Goal: Task Accomplishment & Management: Manage account settings

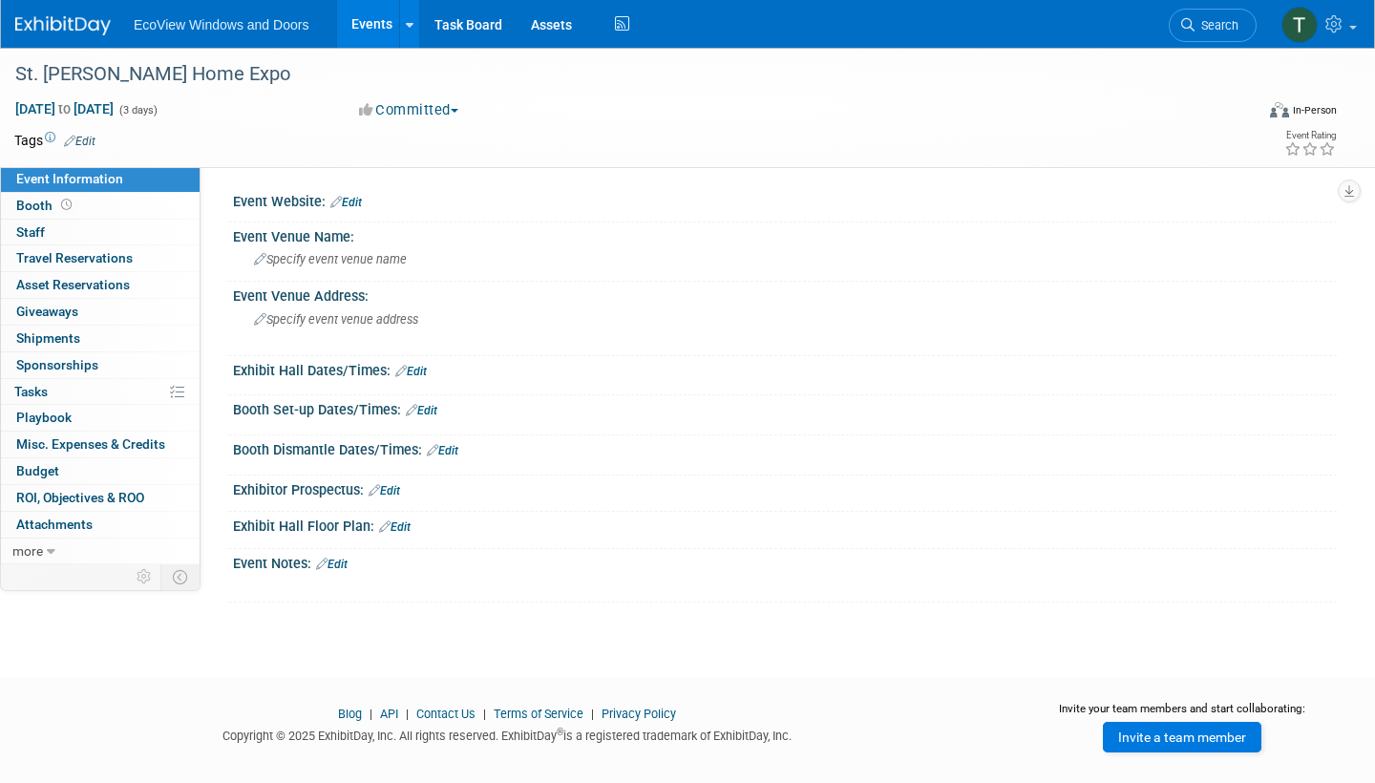
click at [1210, 731] on link "Invite a team member" at bounding box center [1182, 737] width 158 height 31
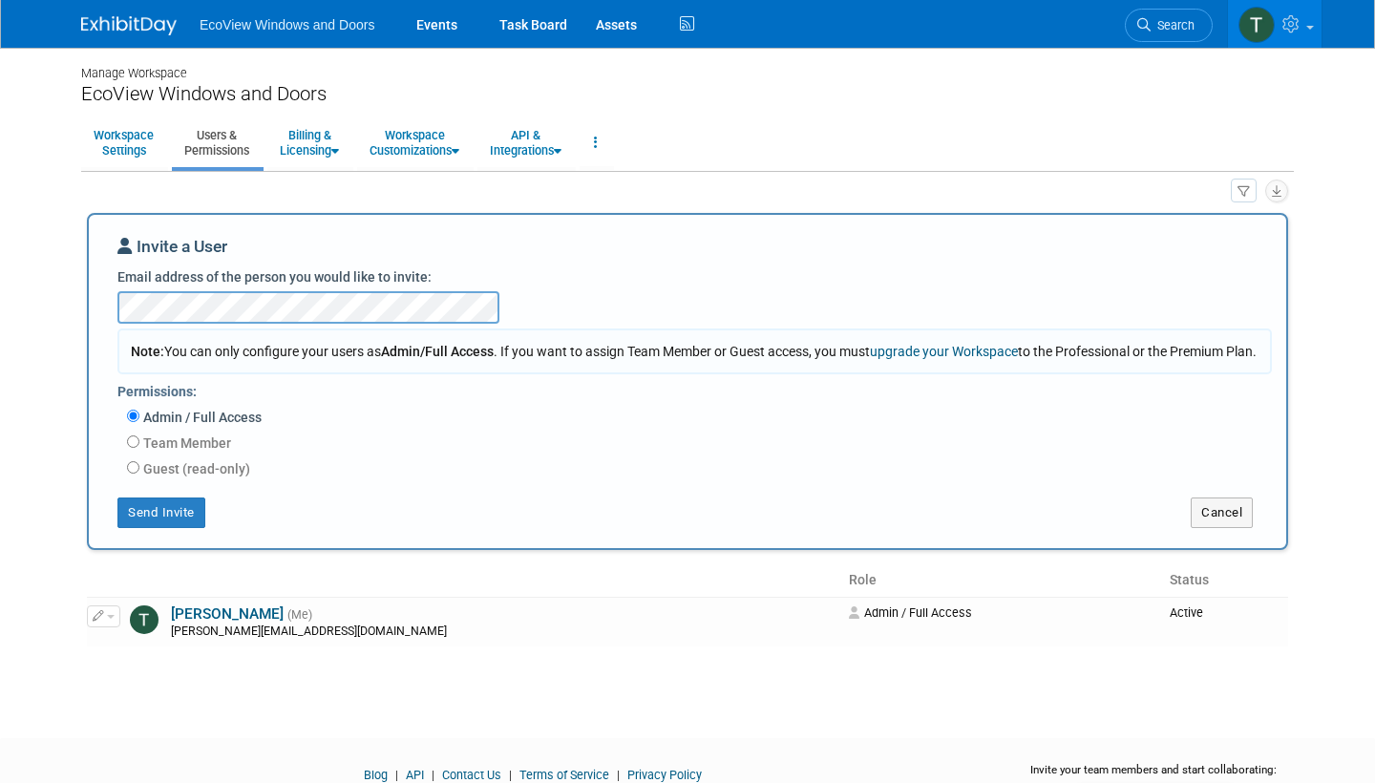
click at [139, 478] on label "Guest (read-only)" at bounding box center [194, 468] width 111 height 19
click at [139, 474] on input "Guest (read-only)" at bounding box center [133, 467] width 12 height 12
radio input "true"
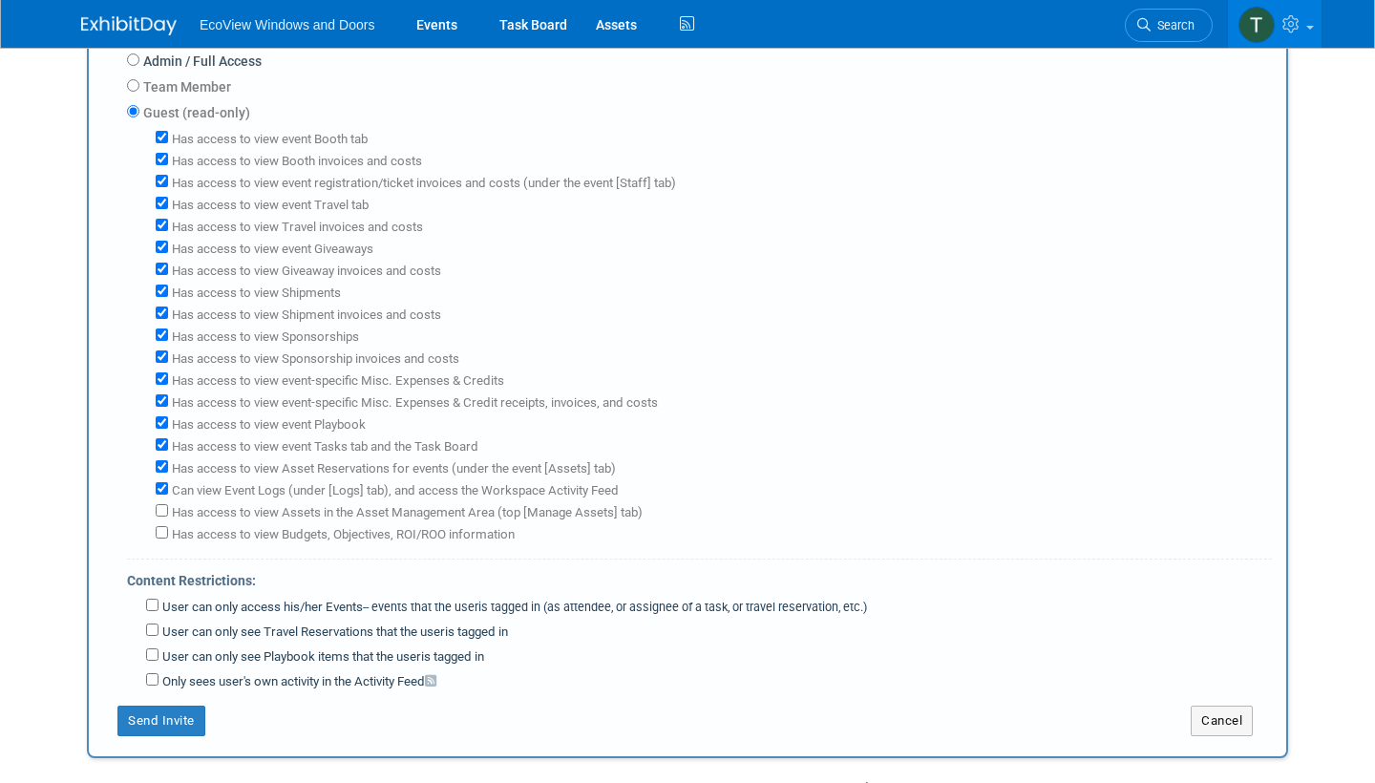
scroll to position [389, 0]
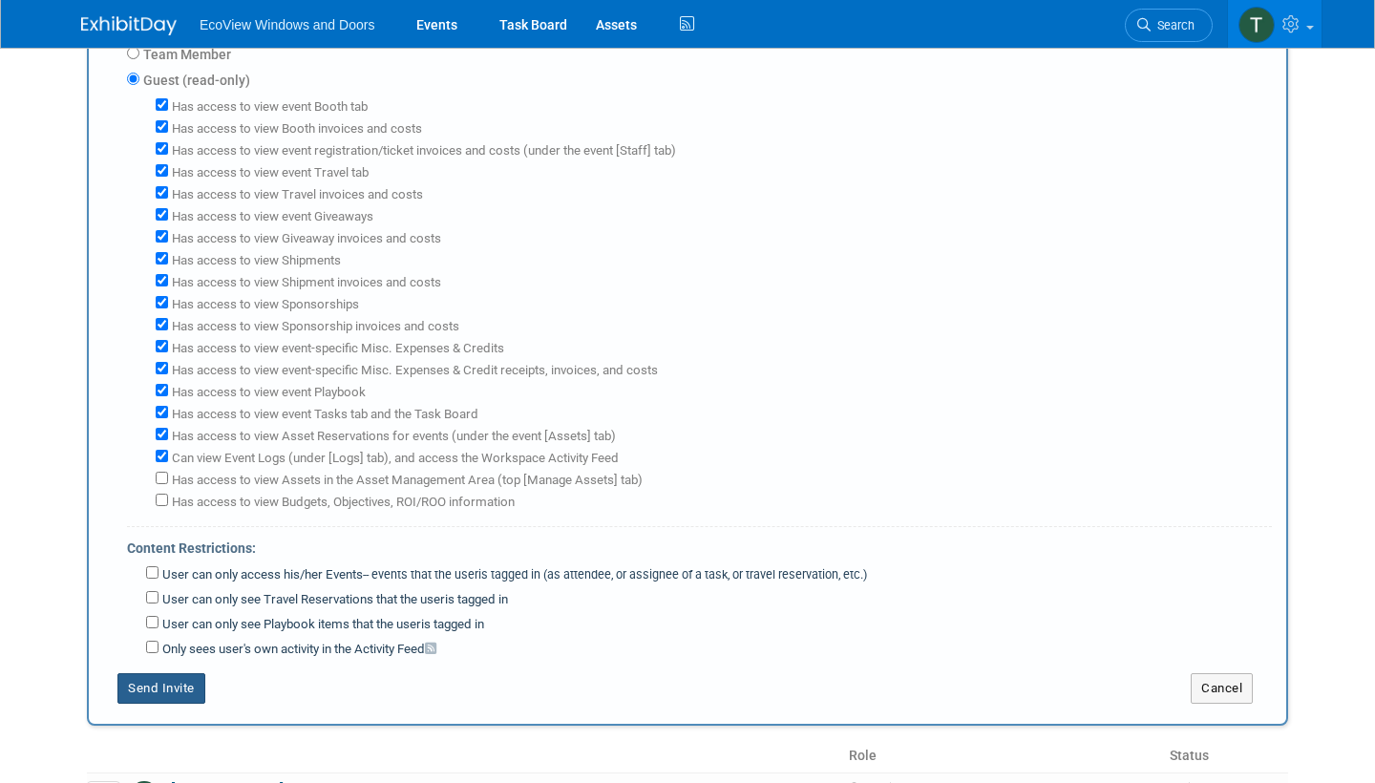
click at [185, 673] on button "Send Invite" at bounding box center [161, 688] width 88 height 31
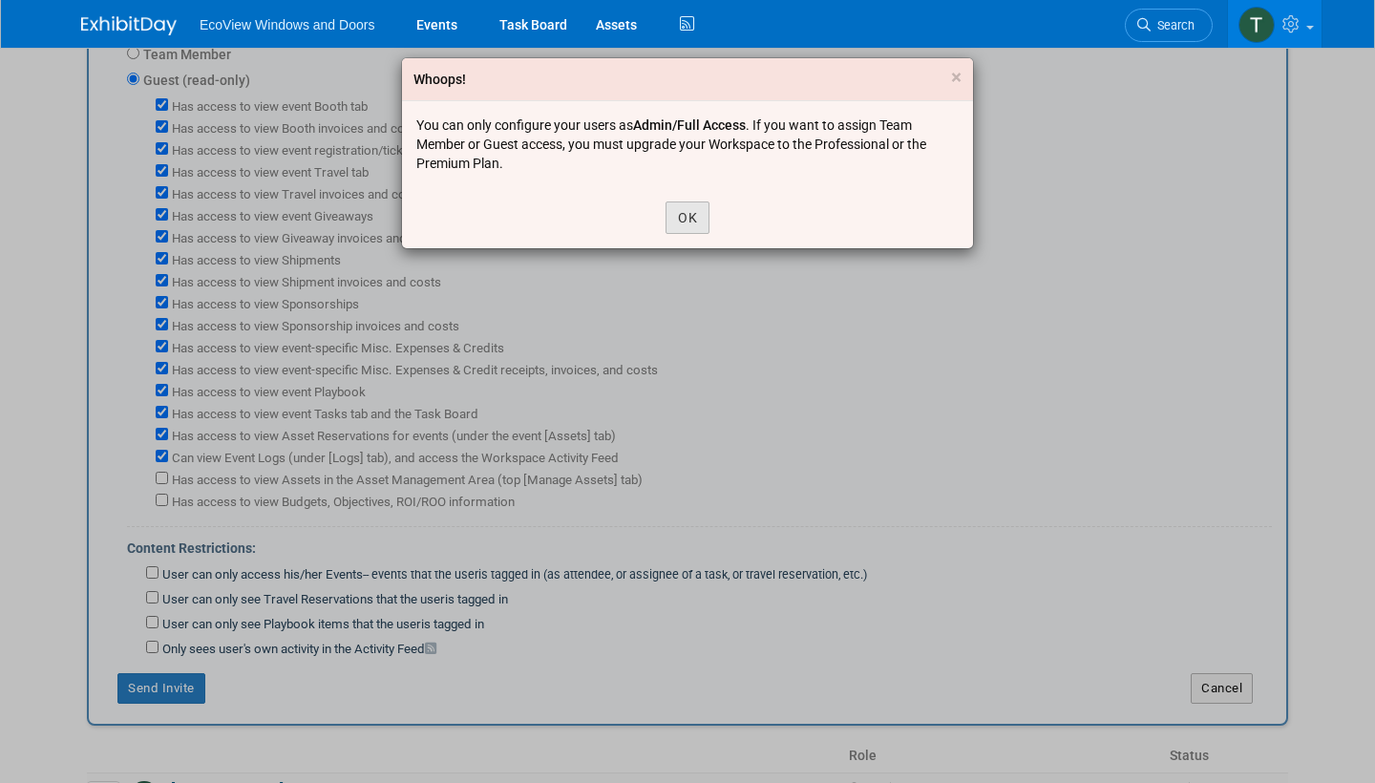
click at [684, 226] on button "OK" at bounding box center [687, 217] width 44 height 32
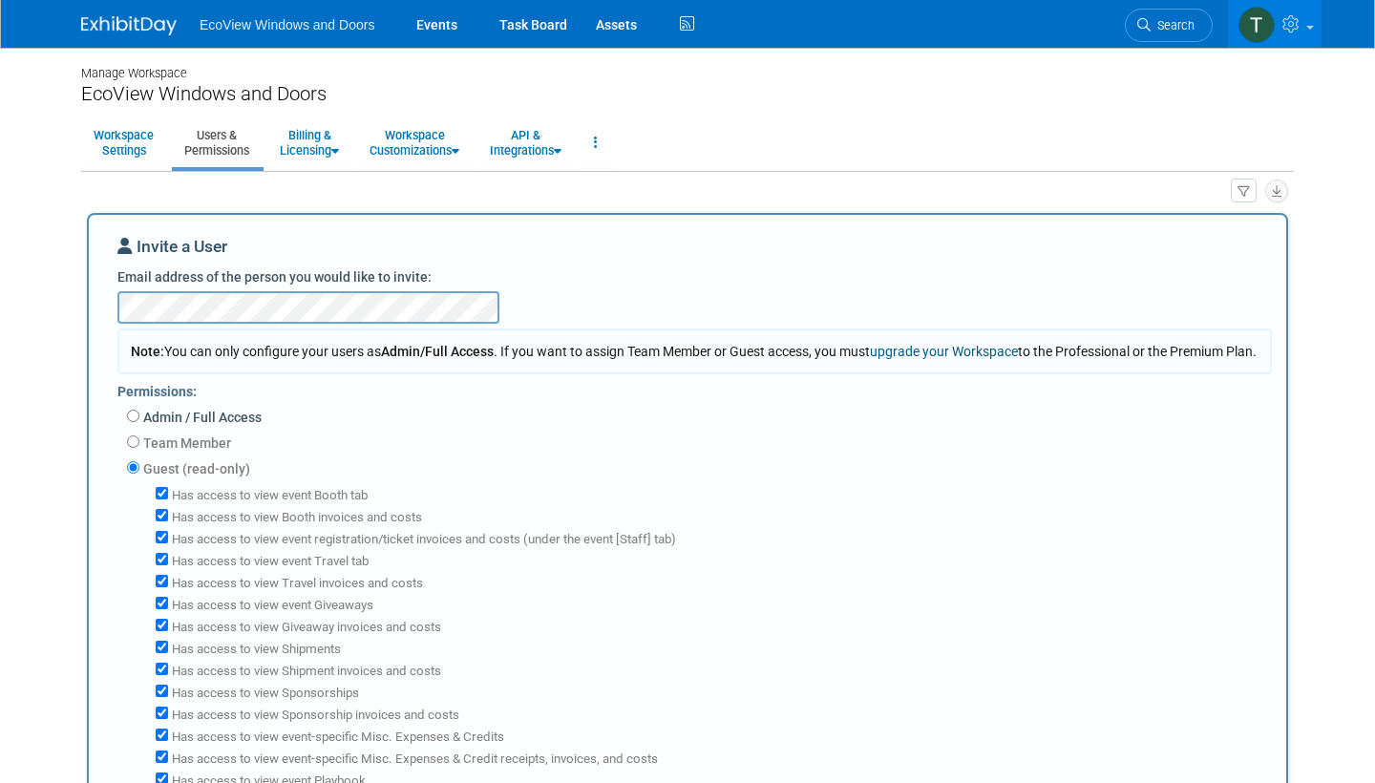
scroll to position [0, 0]
click at [134, 422] on input "Admin / Full Access" at bounding box center [133, 416] width 12 height 12
radio input "true"
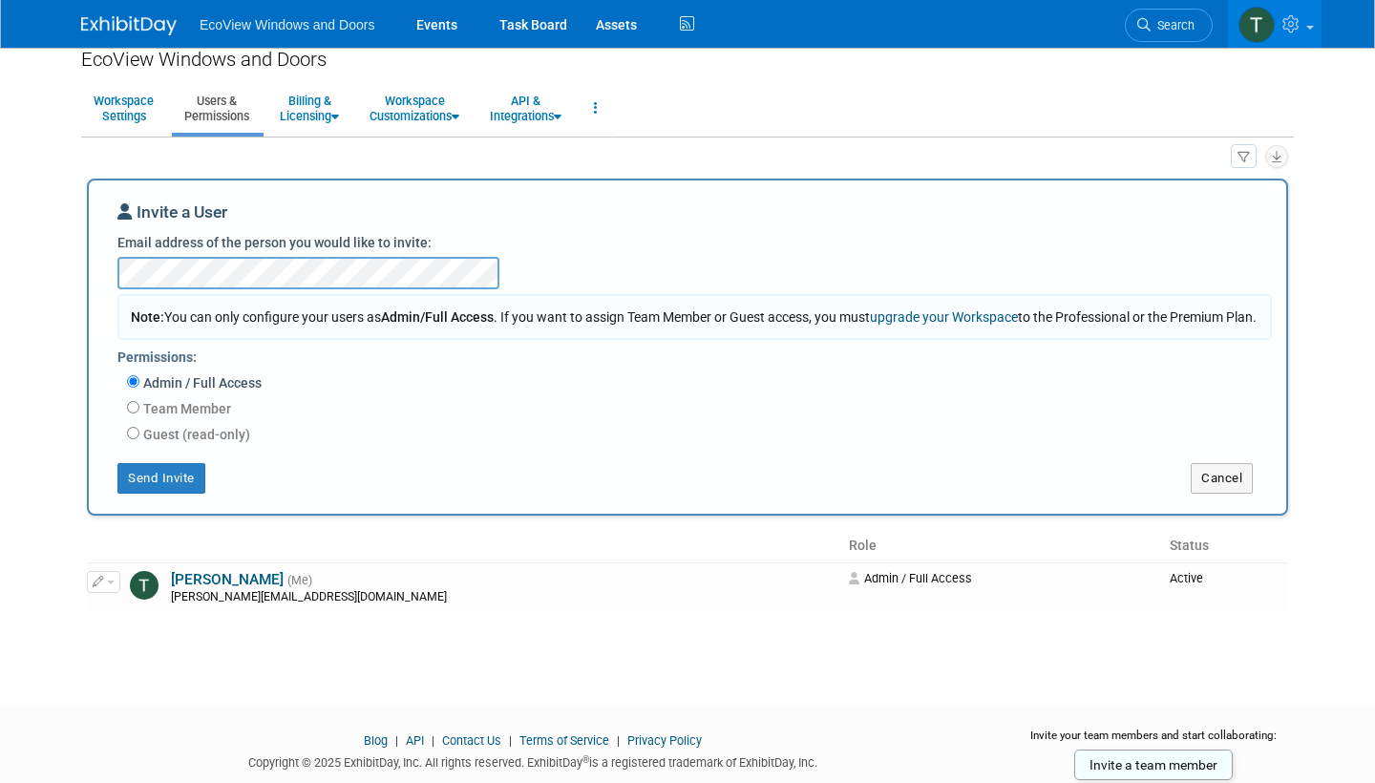
scroll to position [36, 0]
click at [182, 492] on button "Send Invite" at bounding box center [161, 476] width 88 height 31
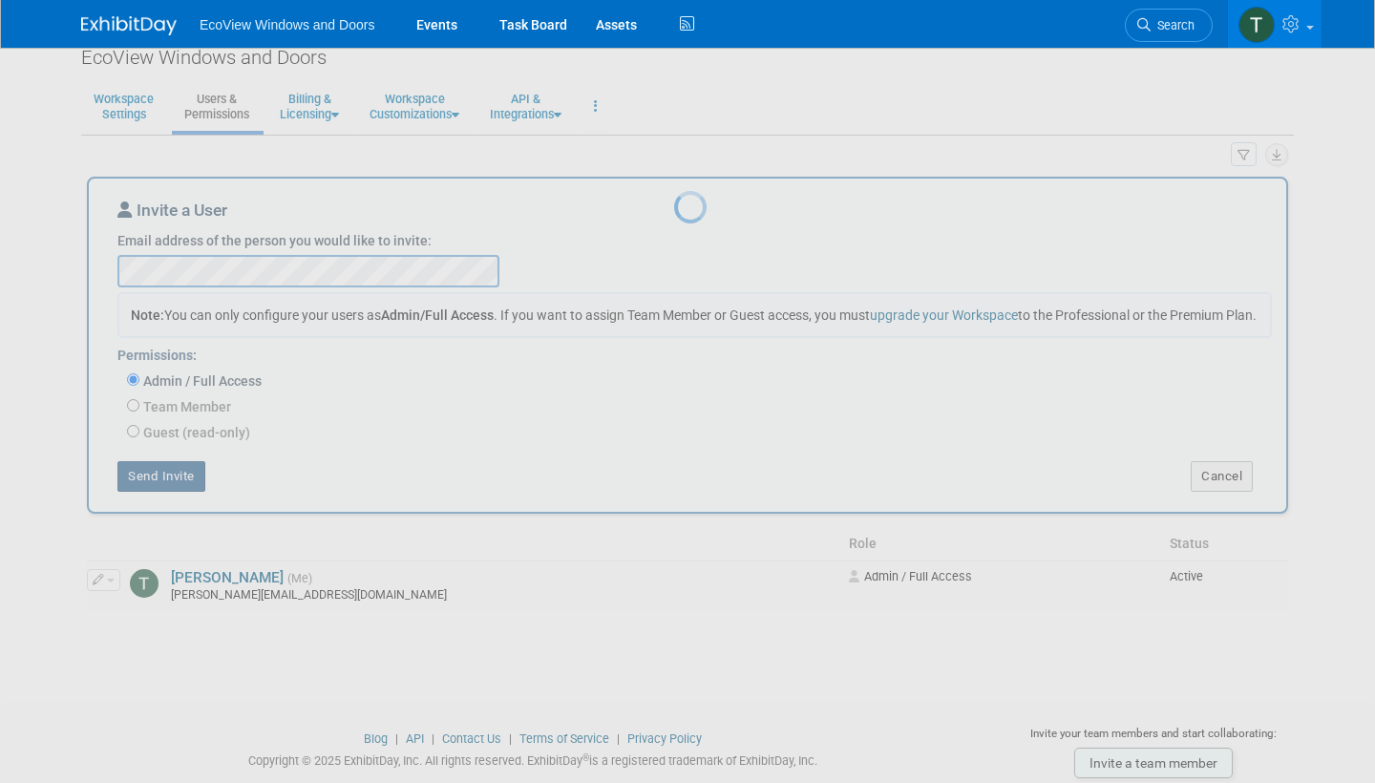
scroll to position [28, 0]
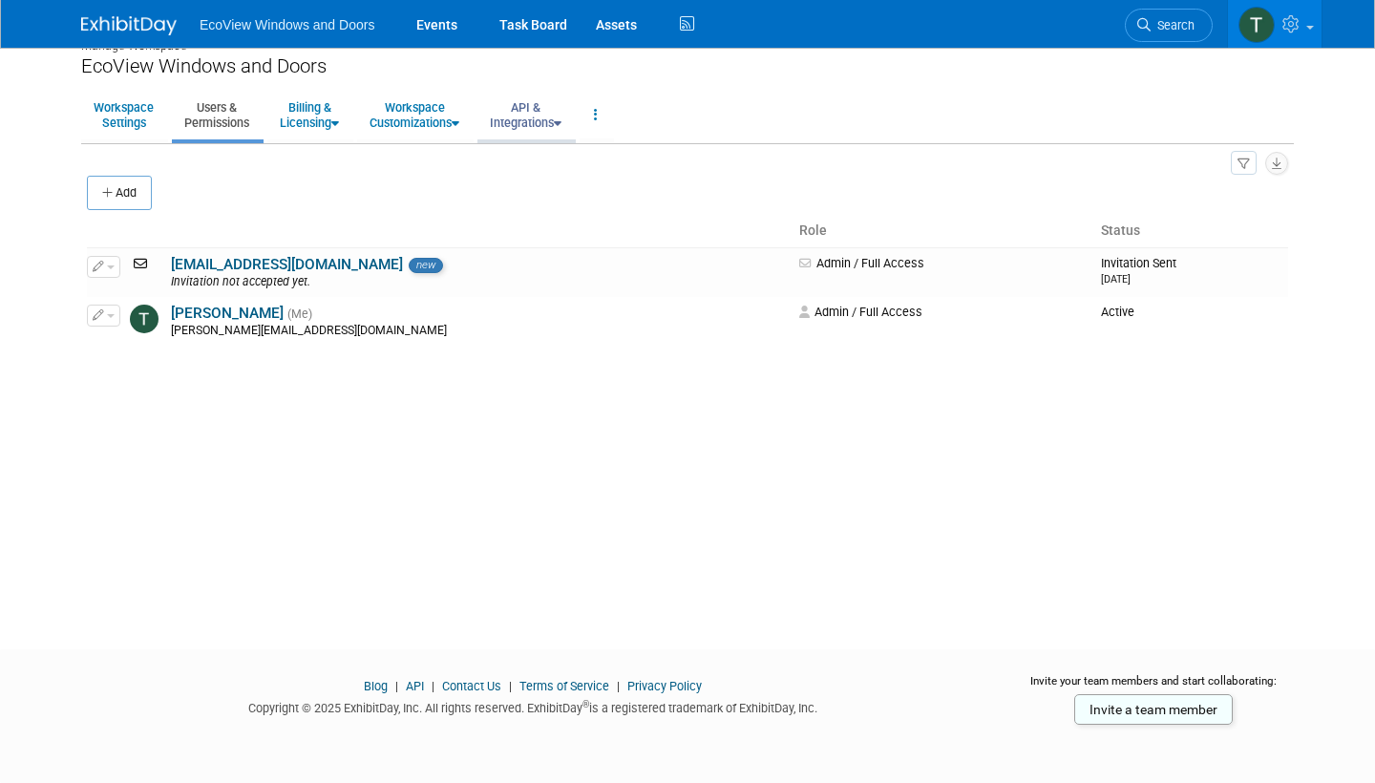
click at [537, 126] on link "API & Integrations" at bounding box center [525, 115] width 96 height 47
click at [454, 119] on link "Workspace Customizations" at bounding box center [414, 115] width 115 height 47
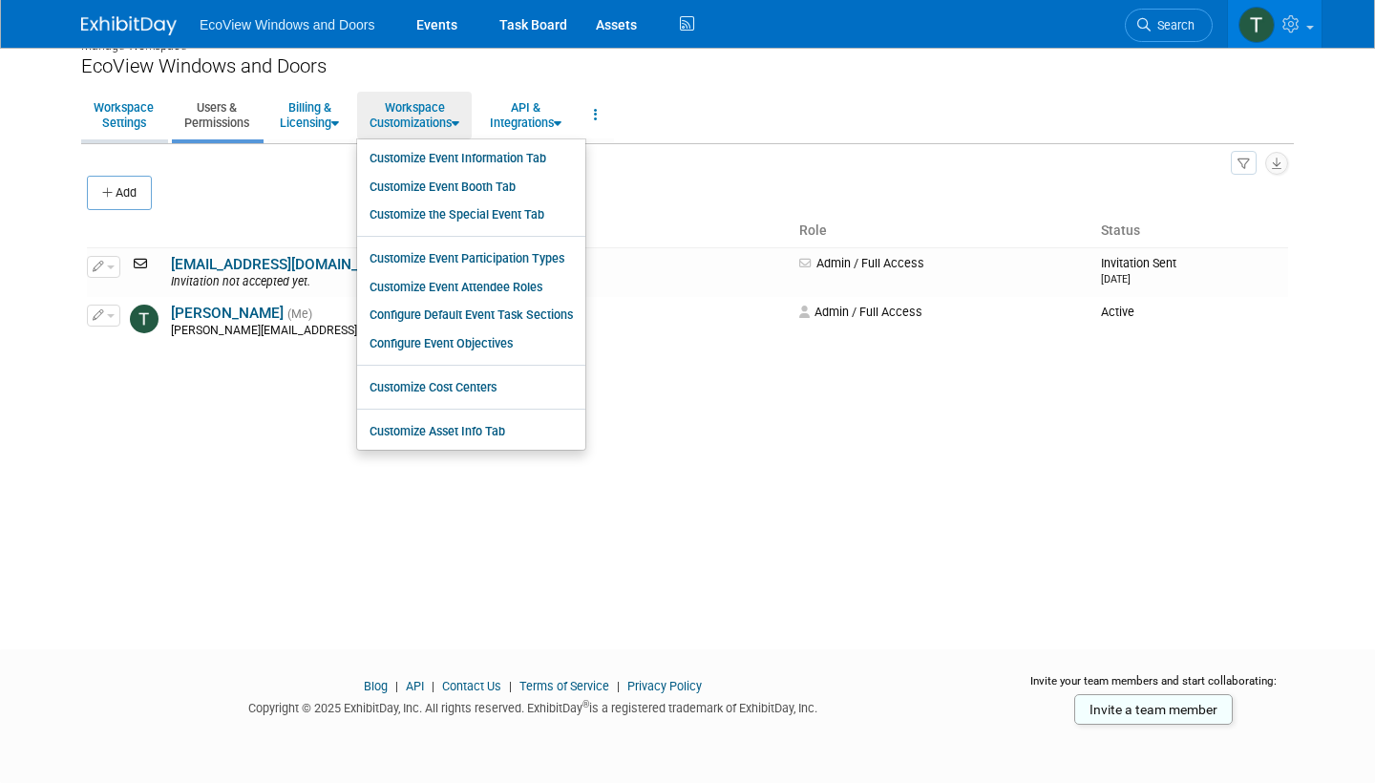
click at [112, 111] on link "Workspace Settings" at bounding box center [123, 115] width 85 height 47
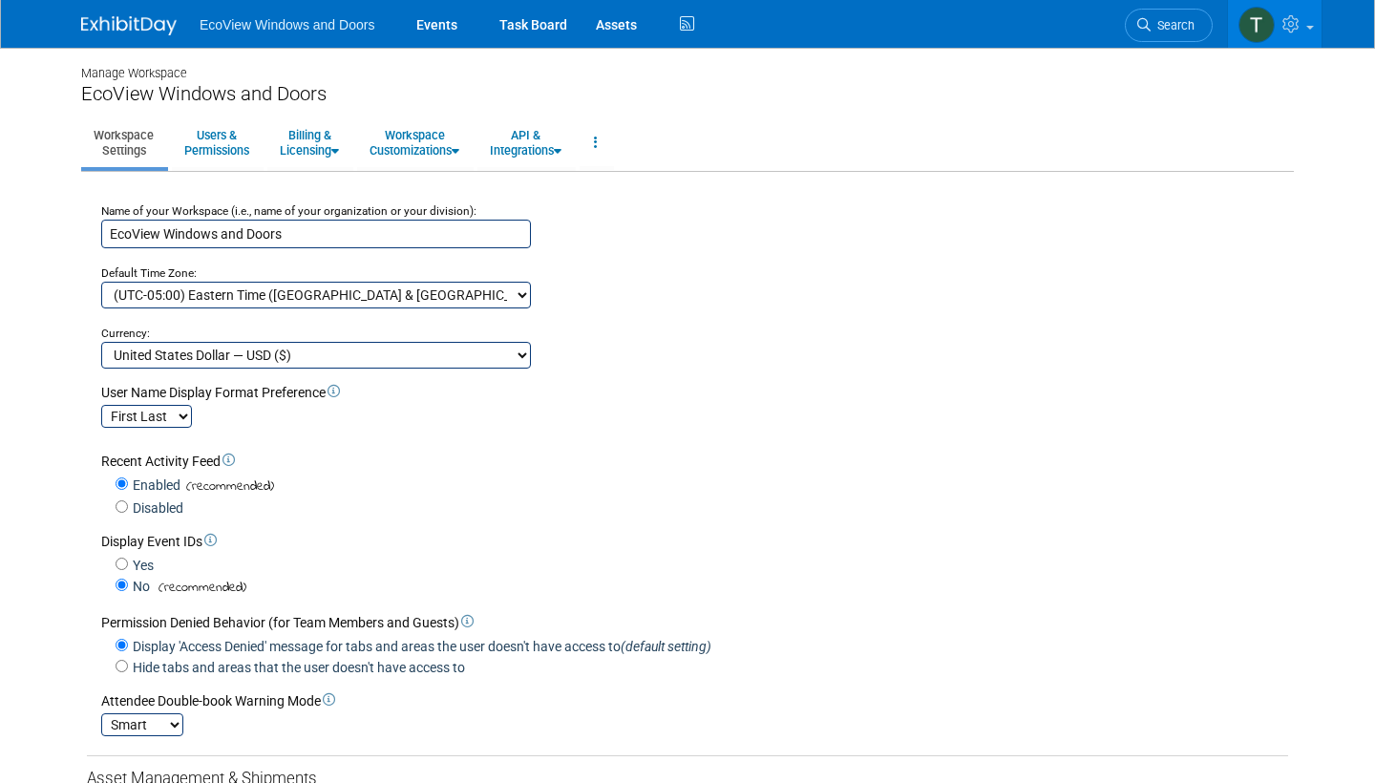
click at [330, 693] on icon at bounding box center [329, 699] width 12 height 12
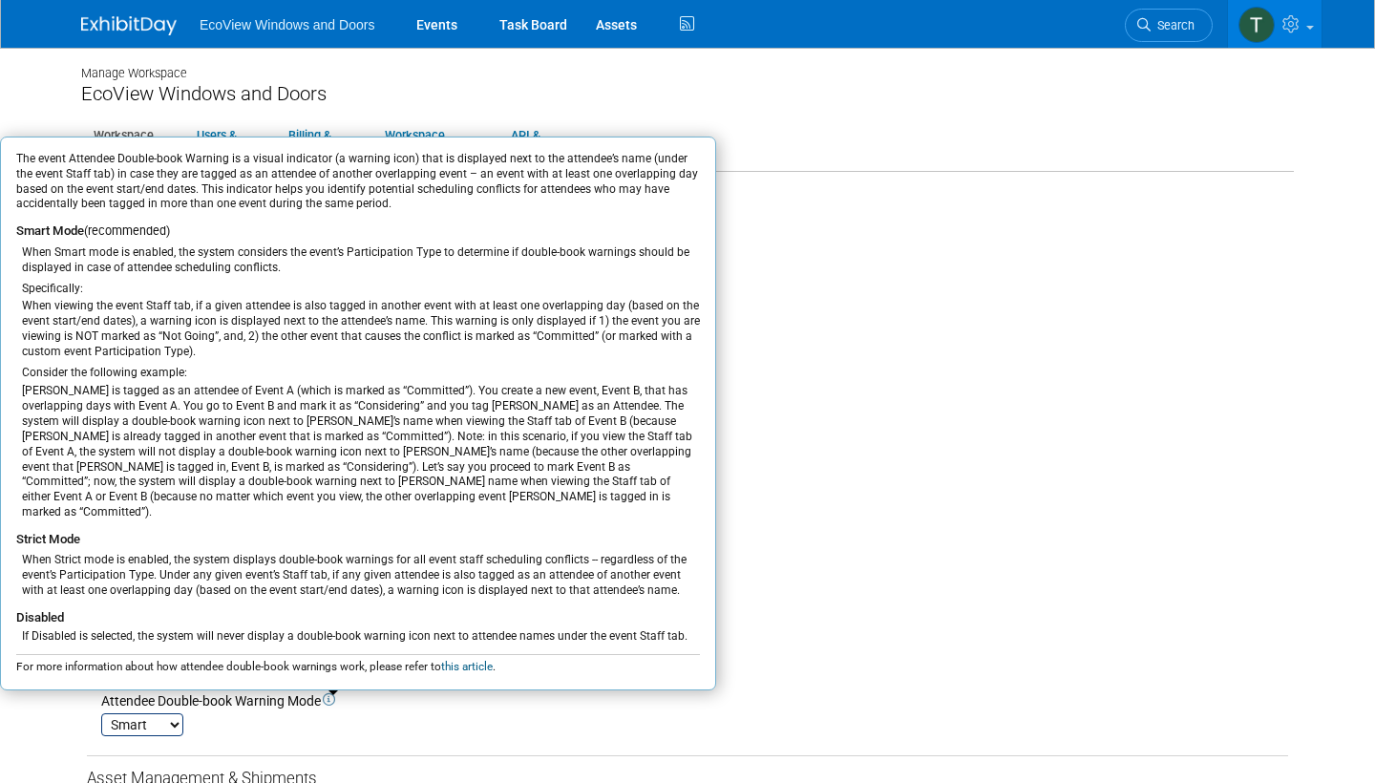
click at [825, 272] on div "Default Time Zone:" at bounding box center [694, 264] width 1187 height 33
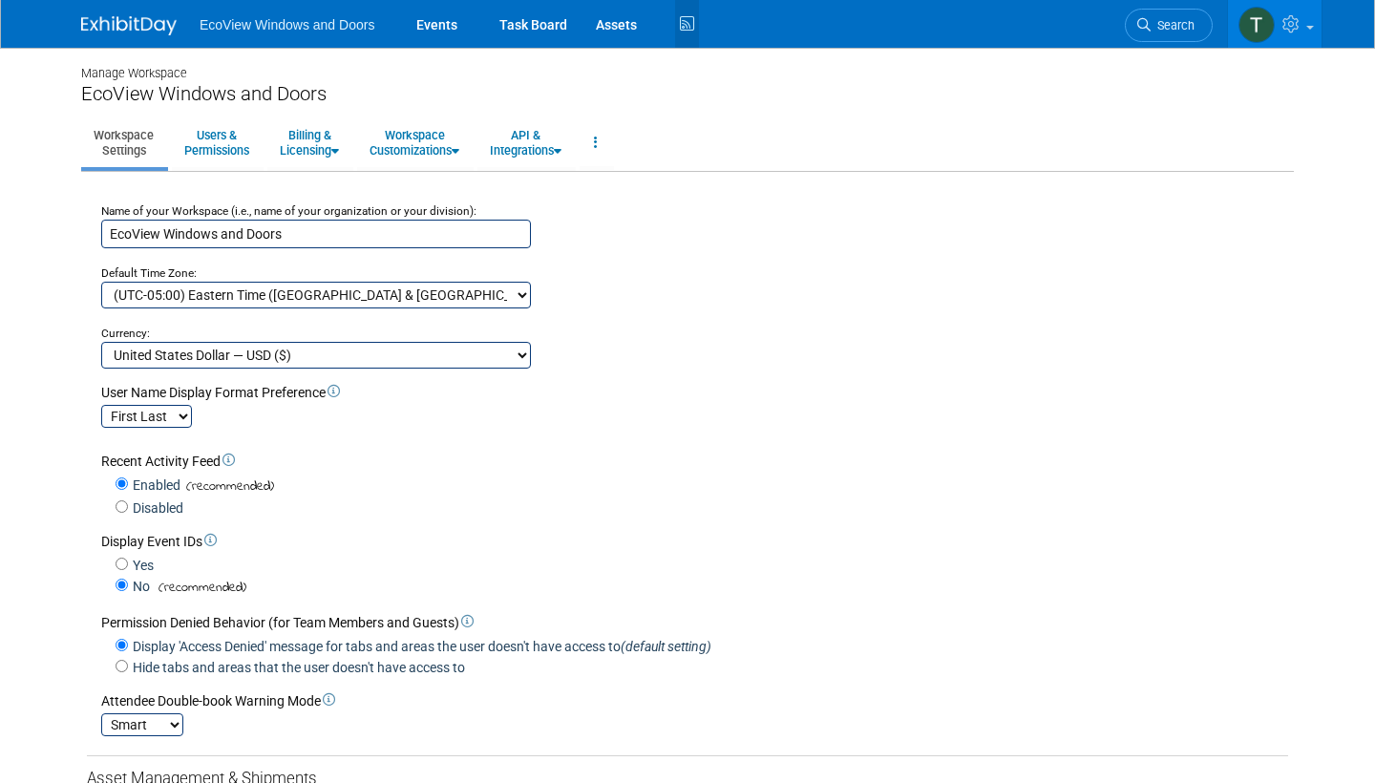
click at [686, 13] on icon at bounding box center [687, 25] width 24 height 30
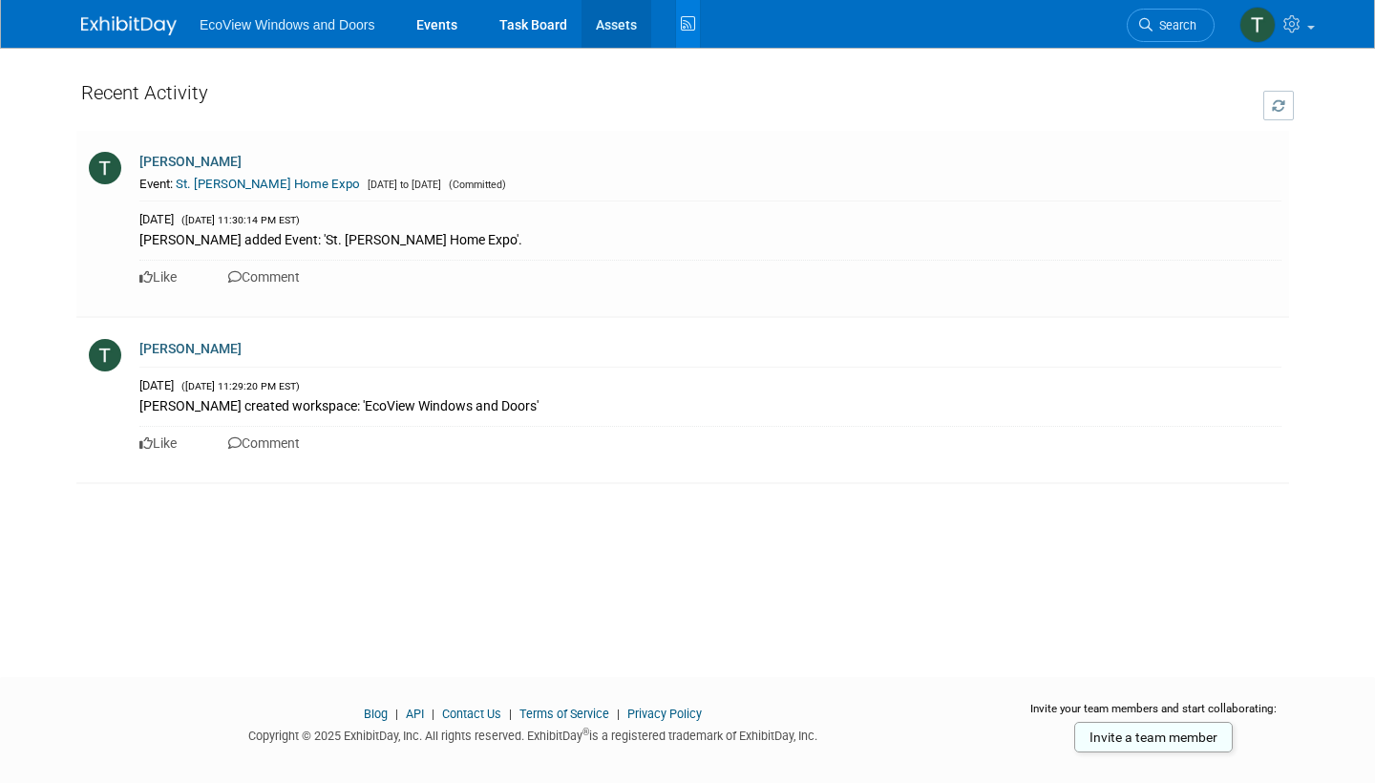
click at [614, 31] on link "Assets" at bounding box center [616, 24] width 70 height 48
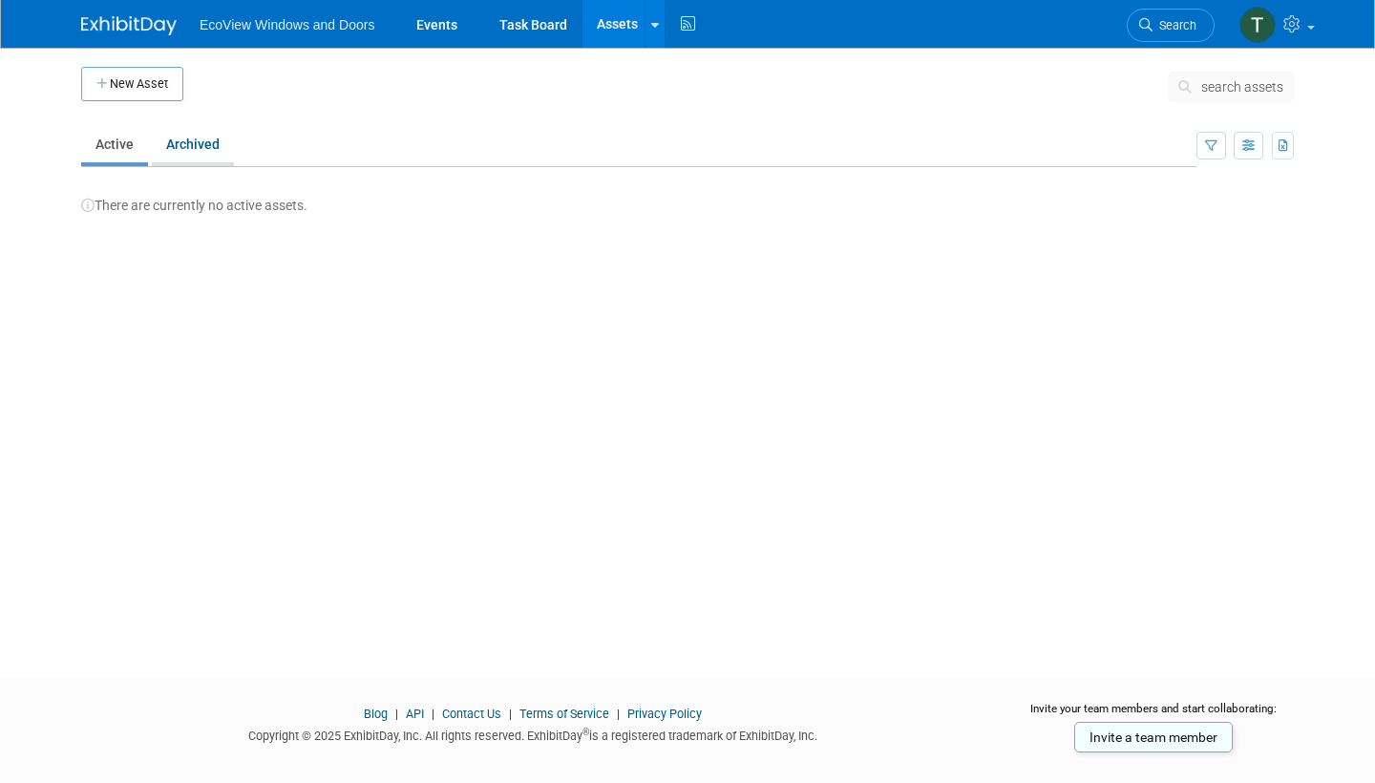
click at [212, 149] on link "Archived" at bounding box center [193, 144] width 82 height 36
click at [115, 147] on link "Active" at bounding box center [114, 144] width 67 height 36
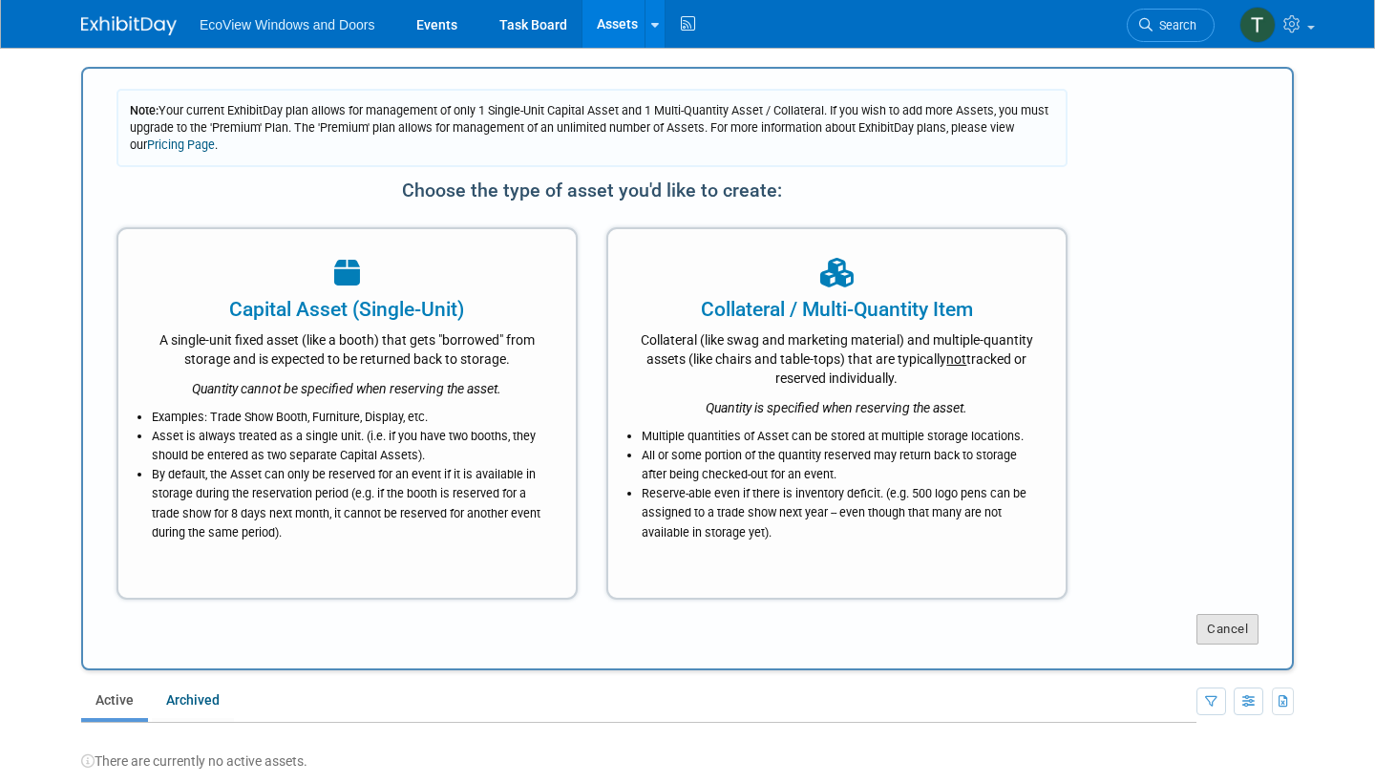
click at [1241, 616] on button "Cancel" at bounding box center [1227, 629] width 62 height 31
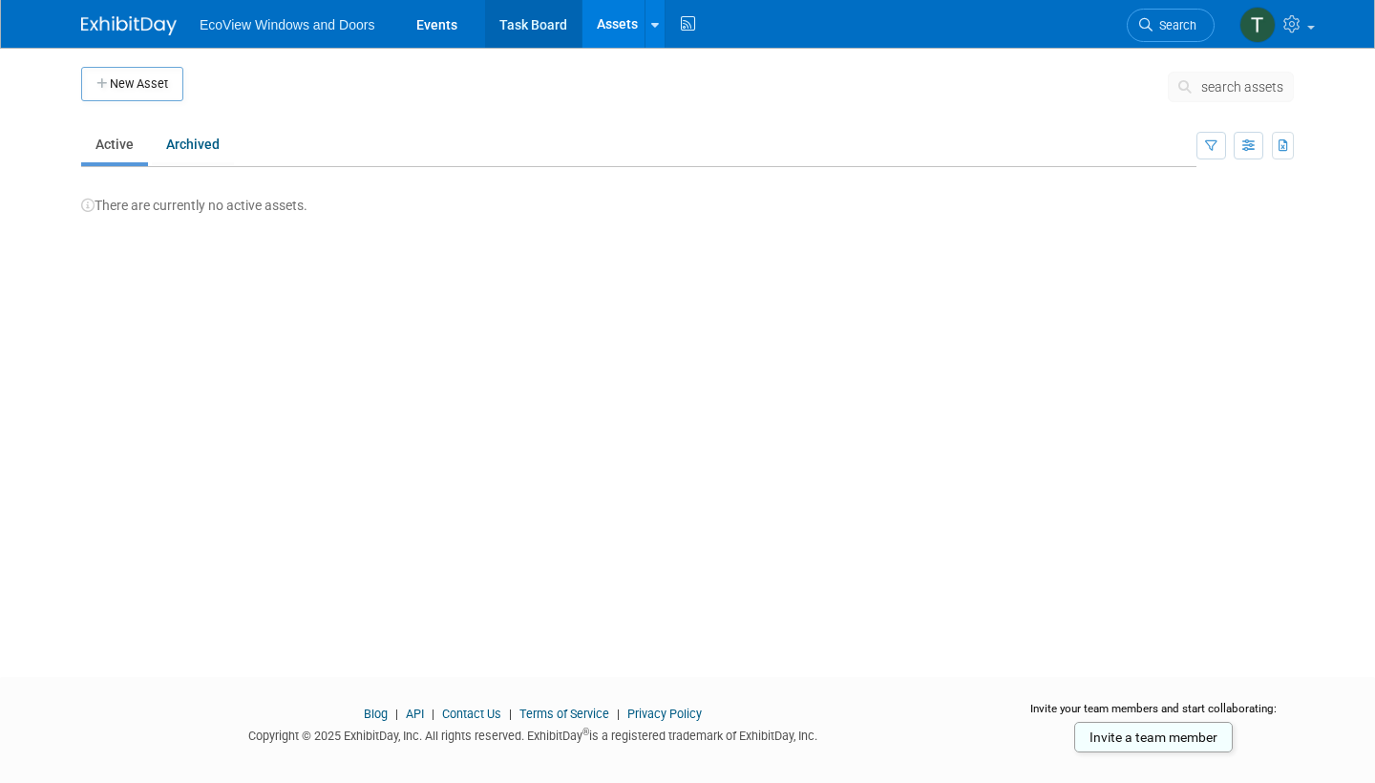
click at [521, 42] on link "Task Board" at bounding box center [533, 24] width 96 height 48
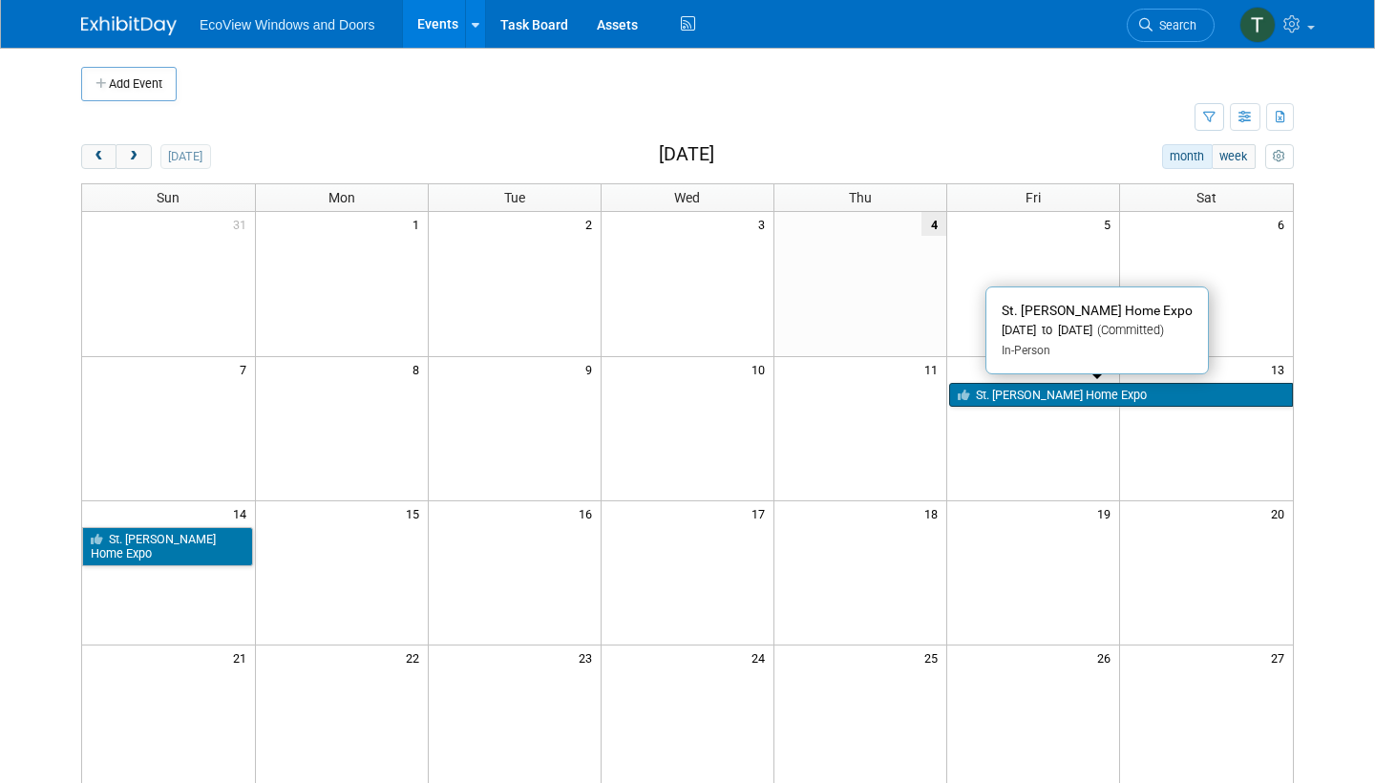
click at [1039, 400] on link "St. [PERSON_NAME] Home Expo" at bounding box center [1121, 395] width 344 height 25
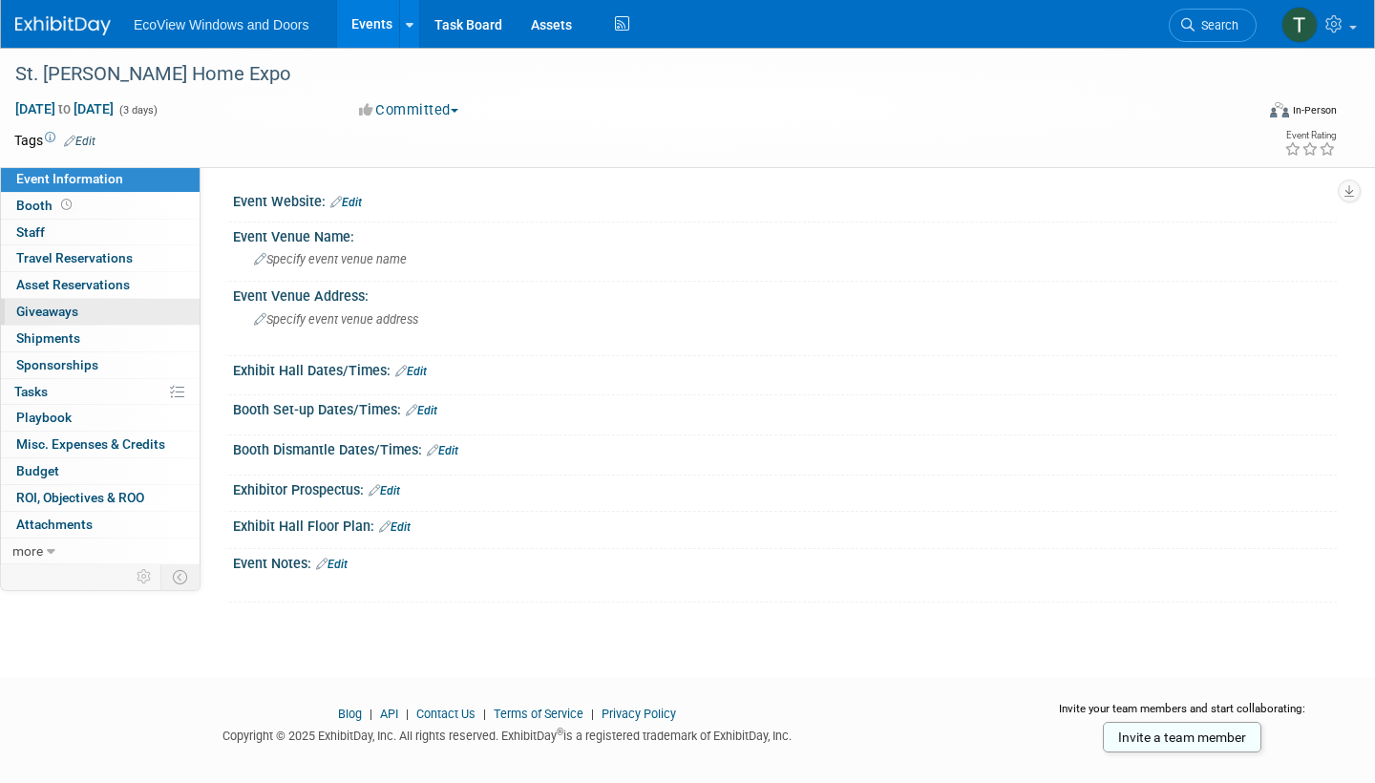
click at [144, 316] on link "0 Giveaways 0" at bounding box center [100, 312] width 199 height 26
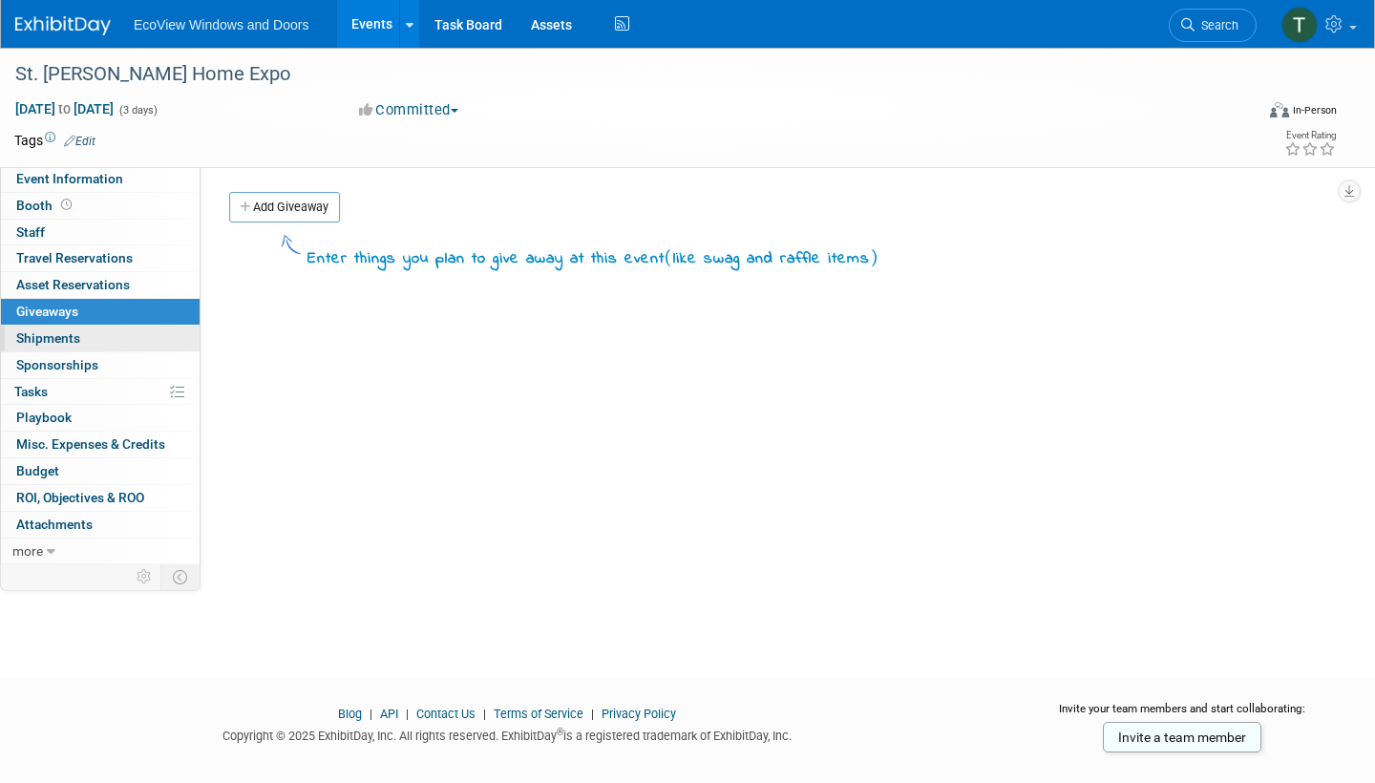
click at [142, 337] on link "0 Shipments 0" at bounding box center [100, 339] width 199 height 26
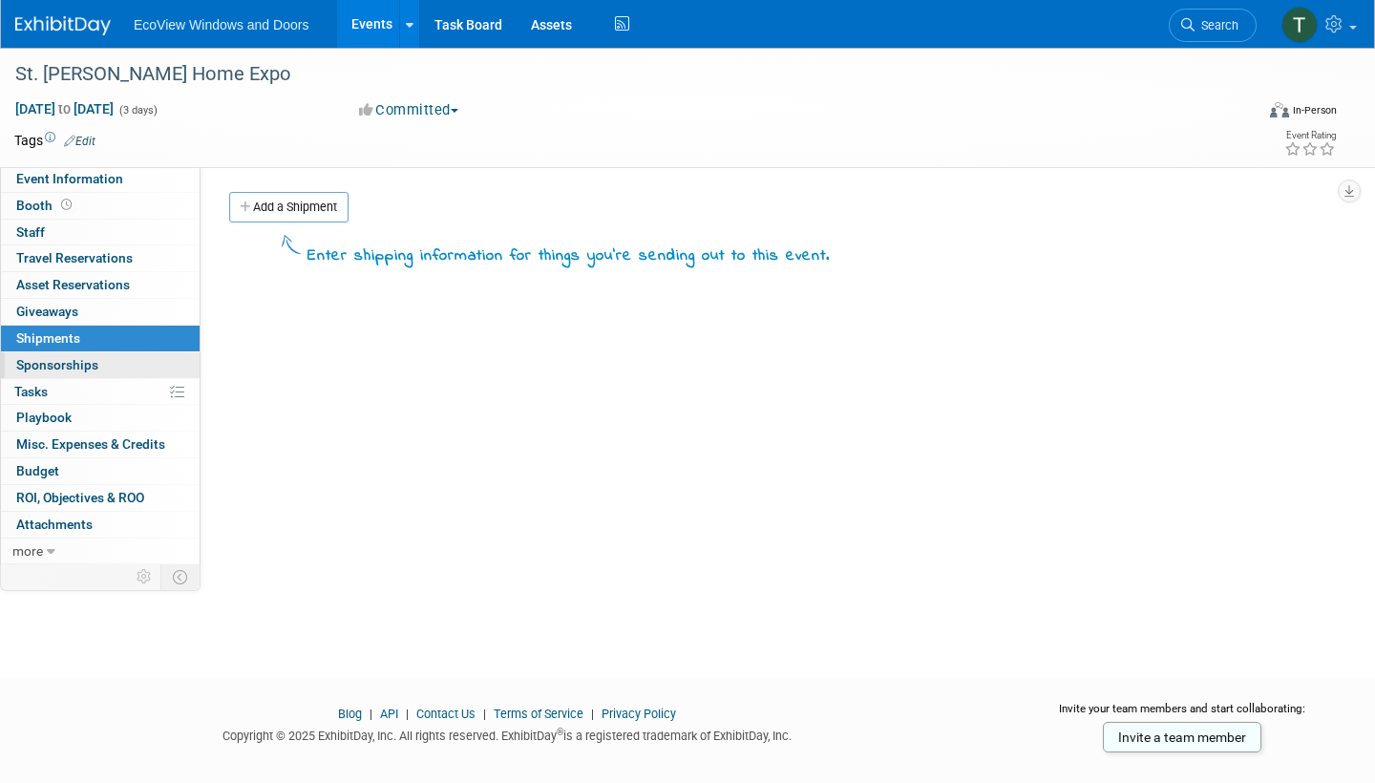
click at [135, 354] on link "0 Sponsorships 0" at bounding box center [100, 365] width 199 height 26
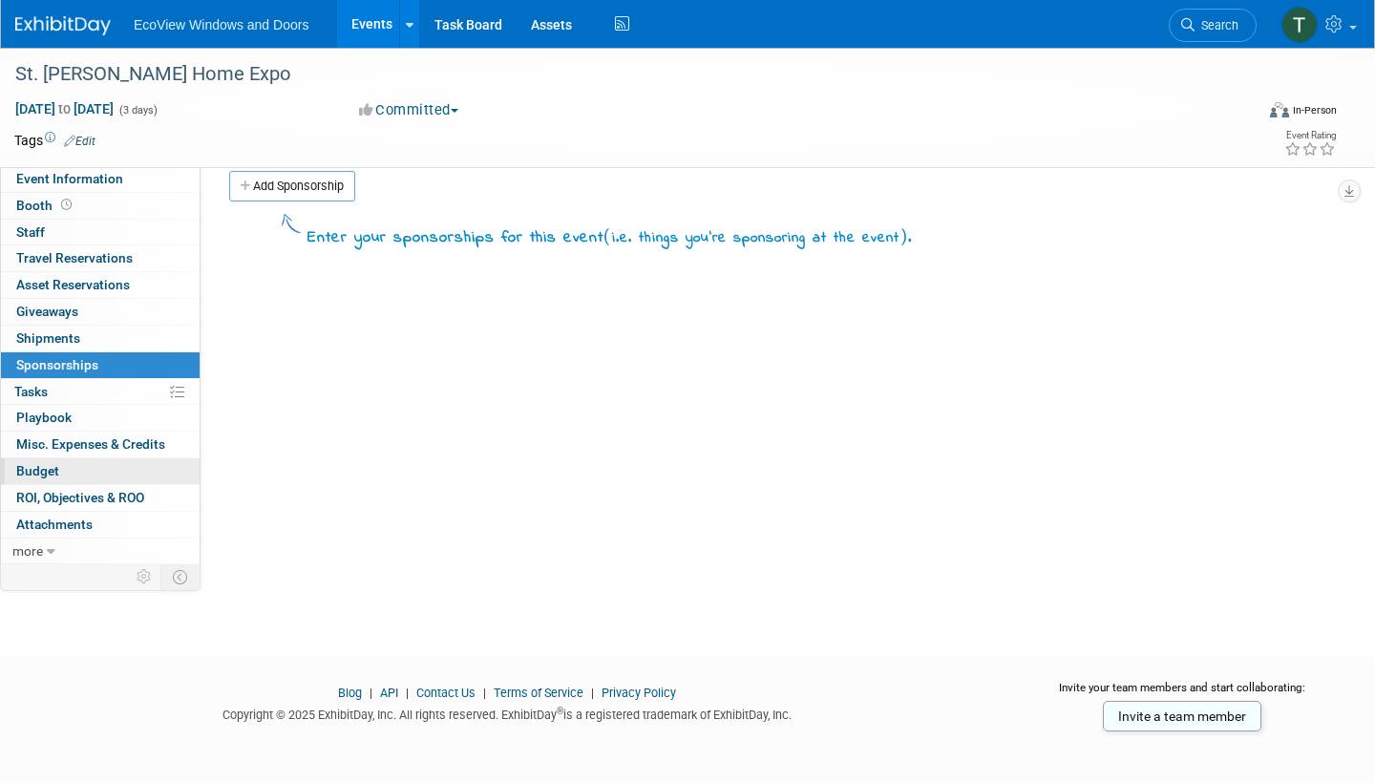
scroll to position [23, 0]
click at [59, 545] on link "more" at bounding box center [100, 551] width 199 height 26
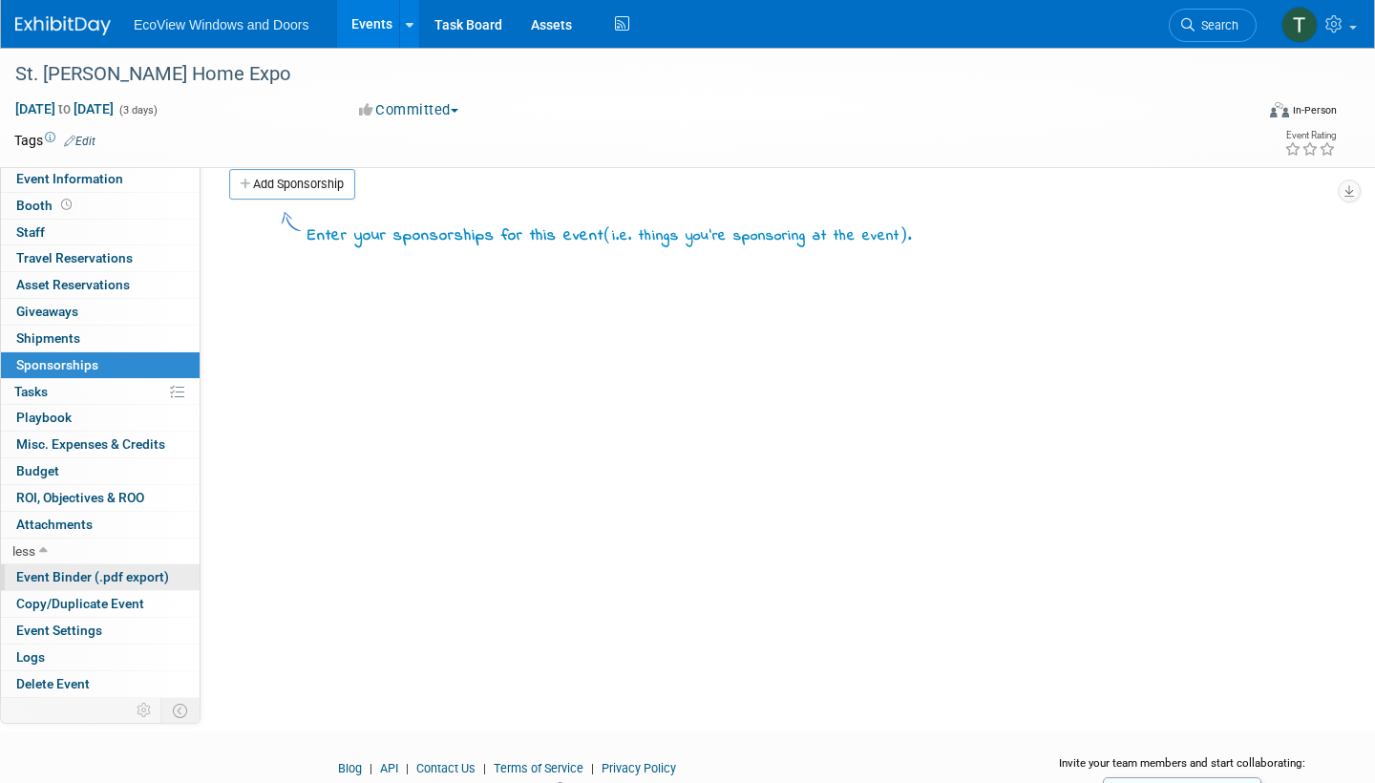
click at [104, 569] on span "Event Binder (.pdf export)" at bounding box center [92, 576] width 153 height 15
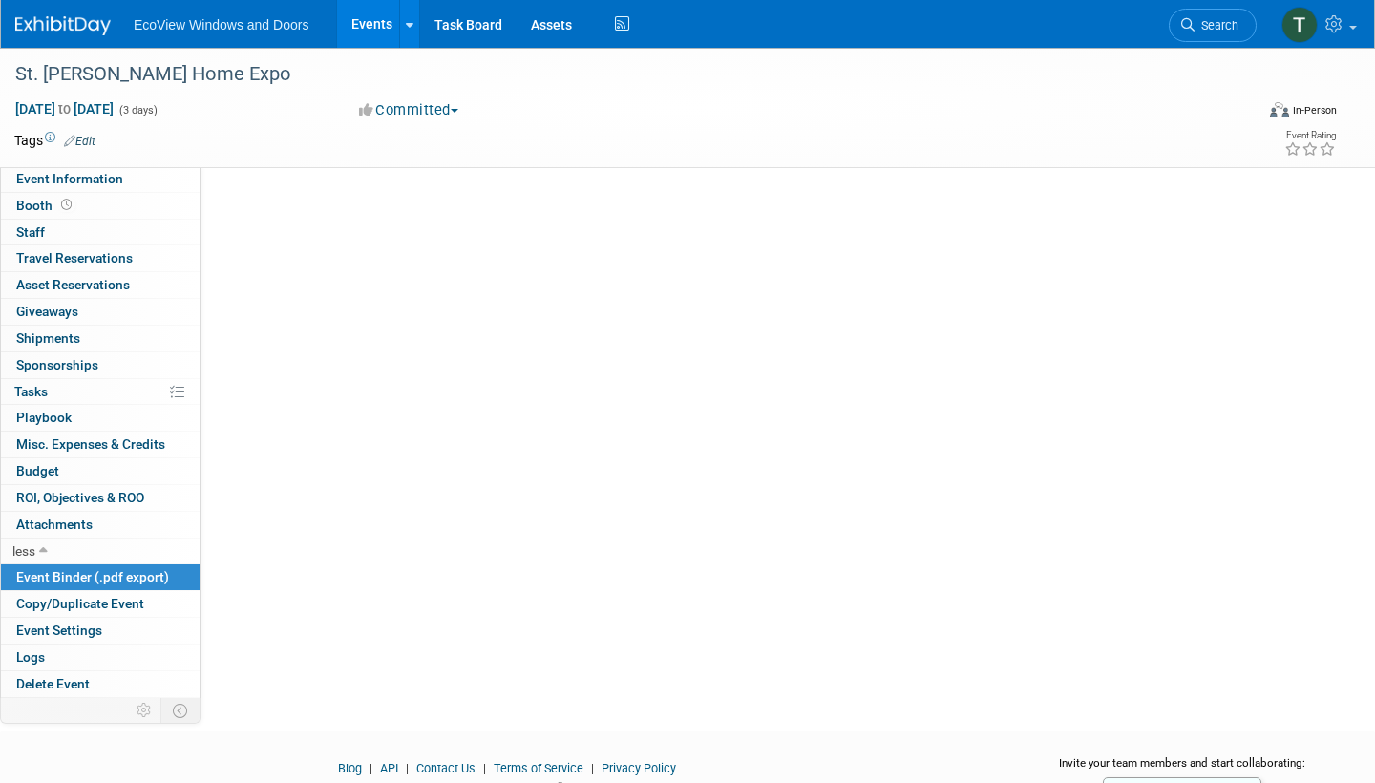
scroll to position [0, 0]
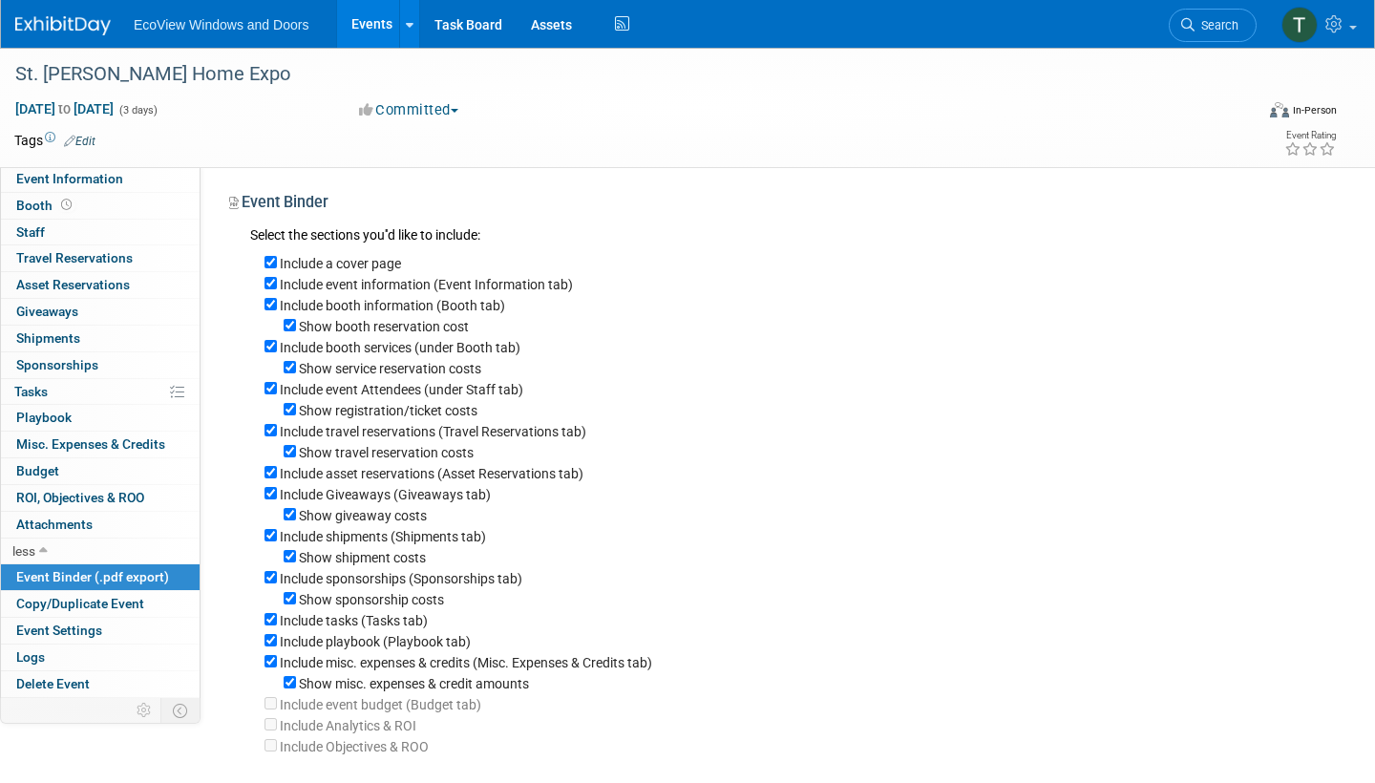
click at [450, 116] on button "Committed" at bounding box center [409, 110] width 114 height 20
click at [654, 119] on div "Committed Committed Considering Not Going" at bounding box center [563, 110] width 422 height 21
click at [118, 261] on span "Travel Reservations 0" at bounding box center [74, 257] width 116 height 15
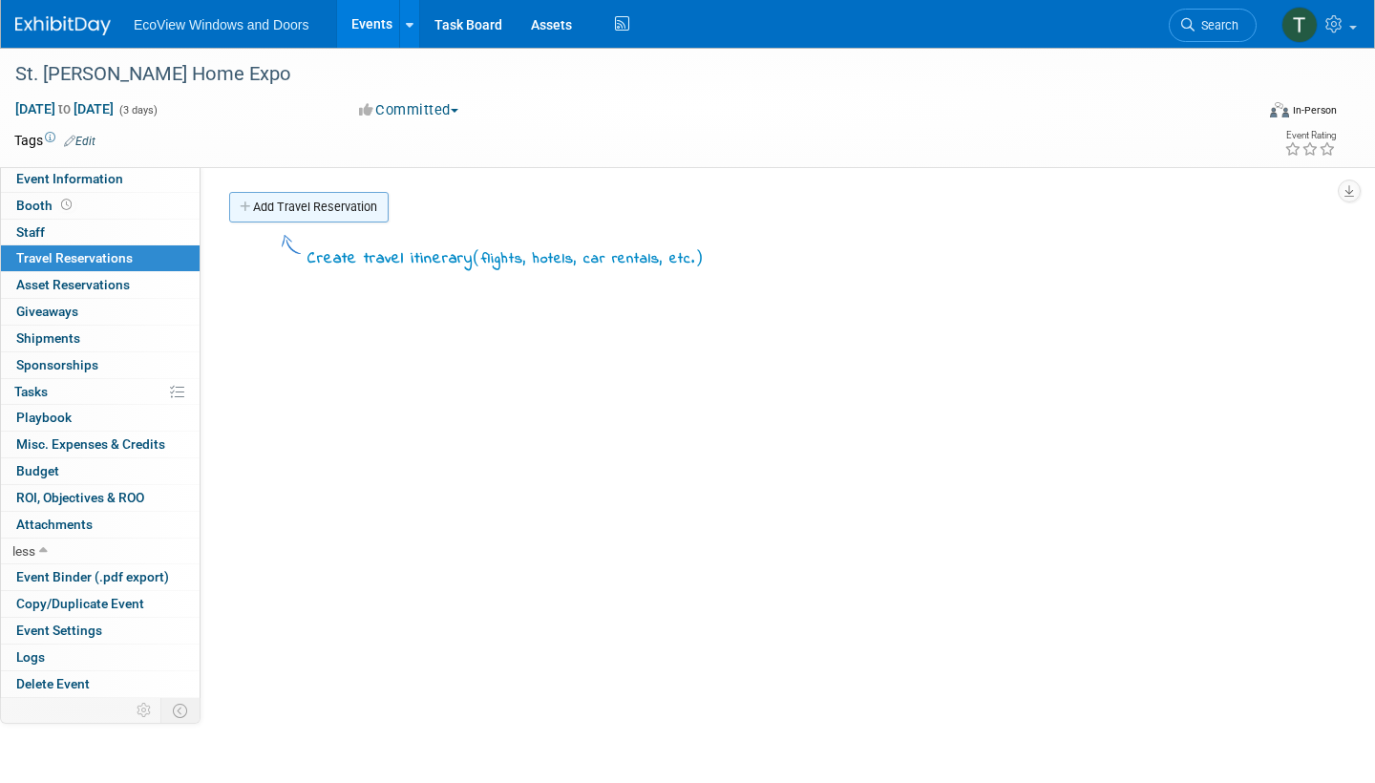
click at [266, 209] on link "Add Travel Reservation" at bounding box center [308, 207] width 159 height 31
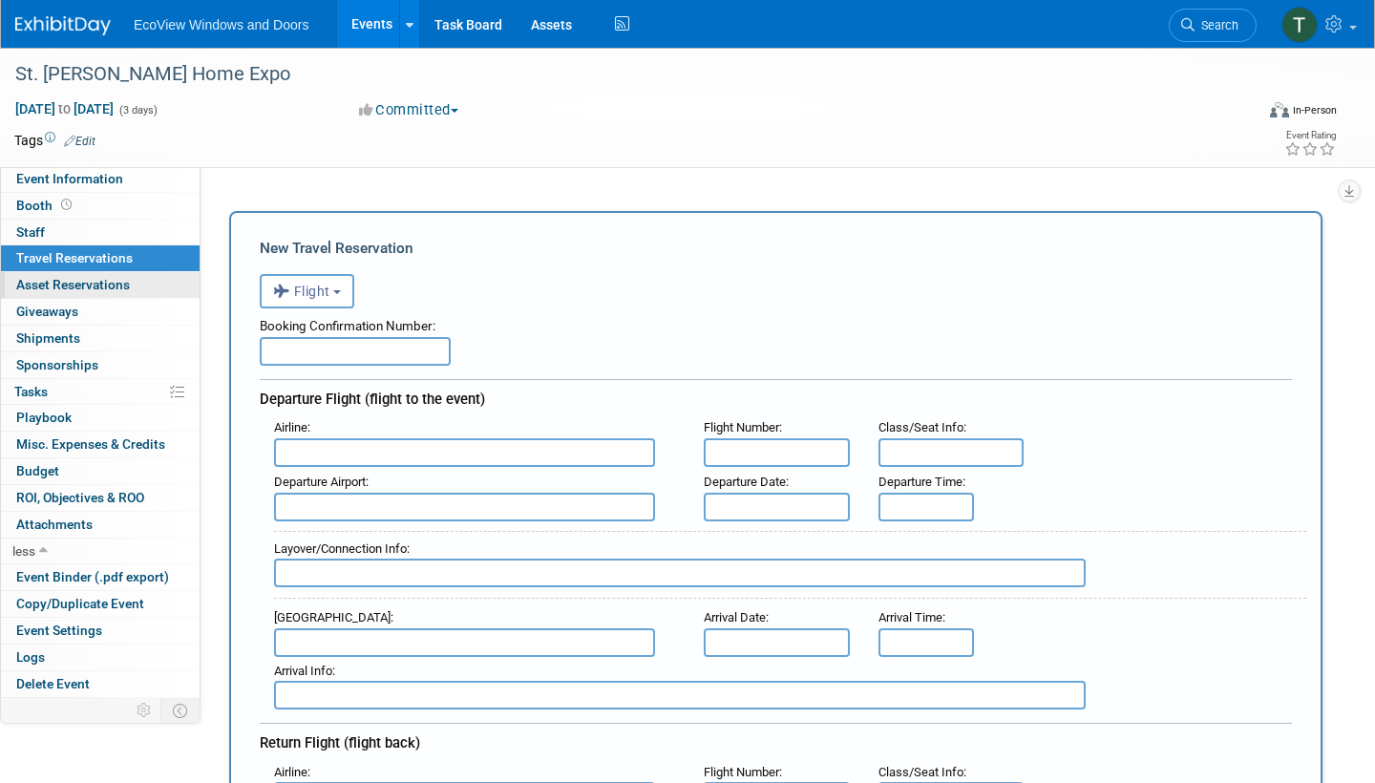
click at [158, 285] on link "0 Asset Reservations 0" at bounding box center [100, 285] width 199 height 26
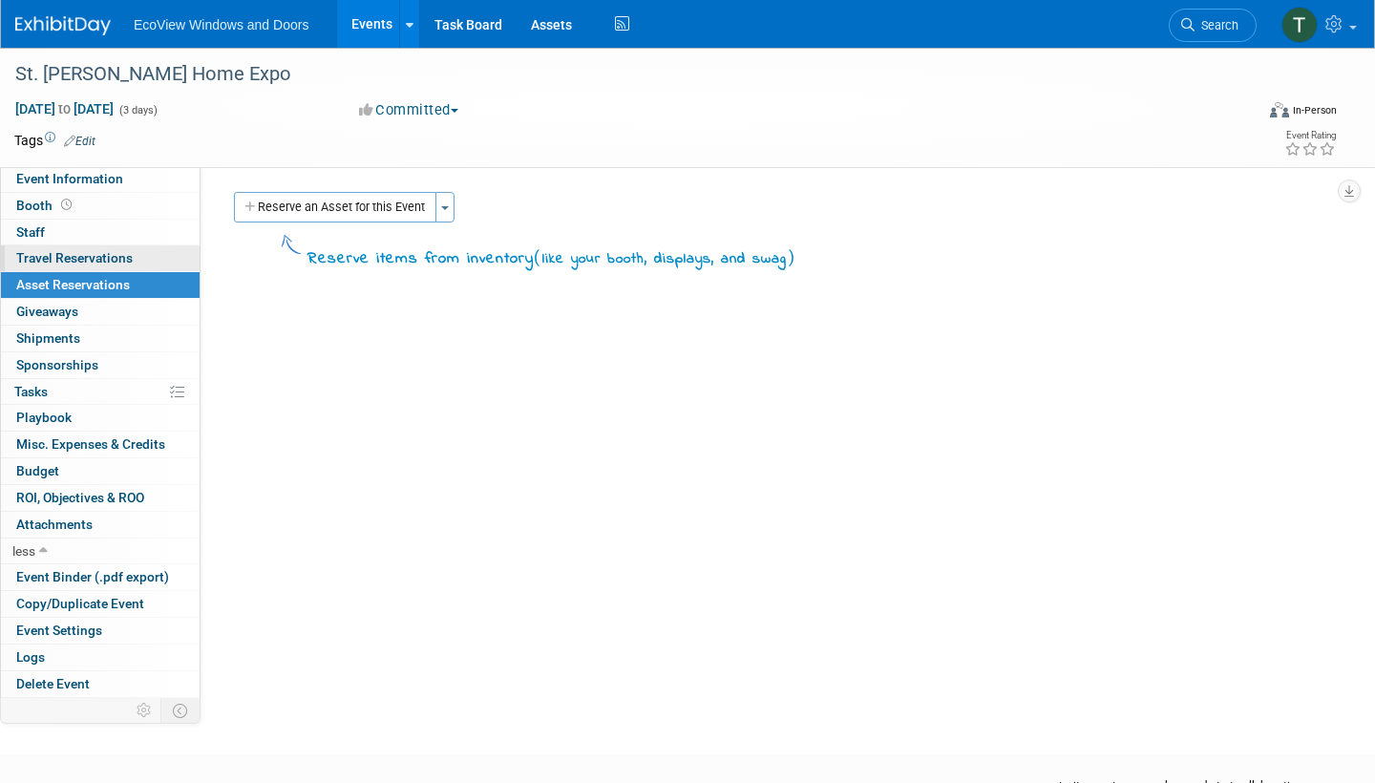
click at [150, 256] on link "0 Travel Reservations 0" at bounding box center [100, 258] width 199 height 26
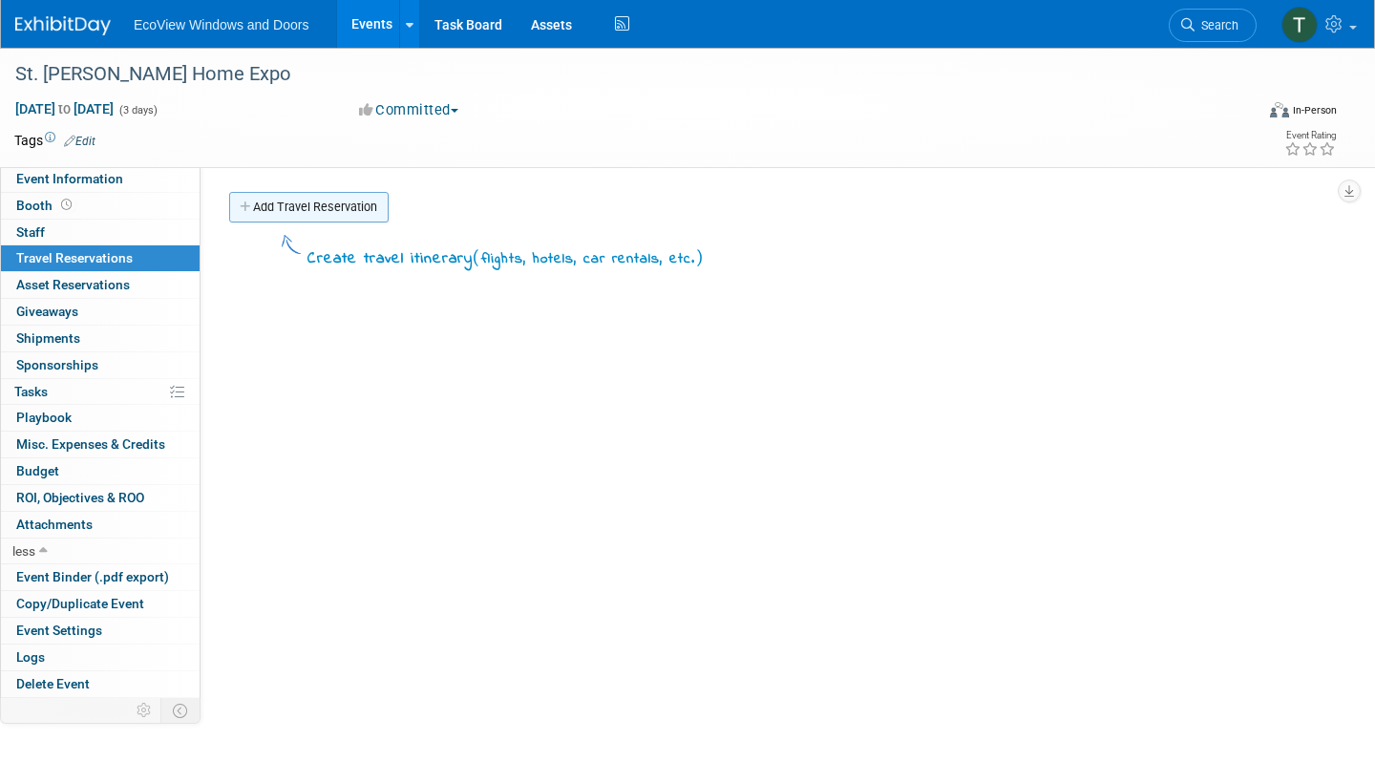
click at [320, 200] on link "Add Travel Reservation" at bounding box center [308, 207] width 159 height 31
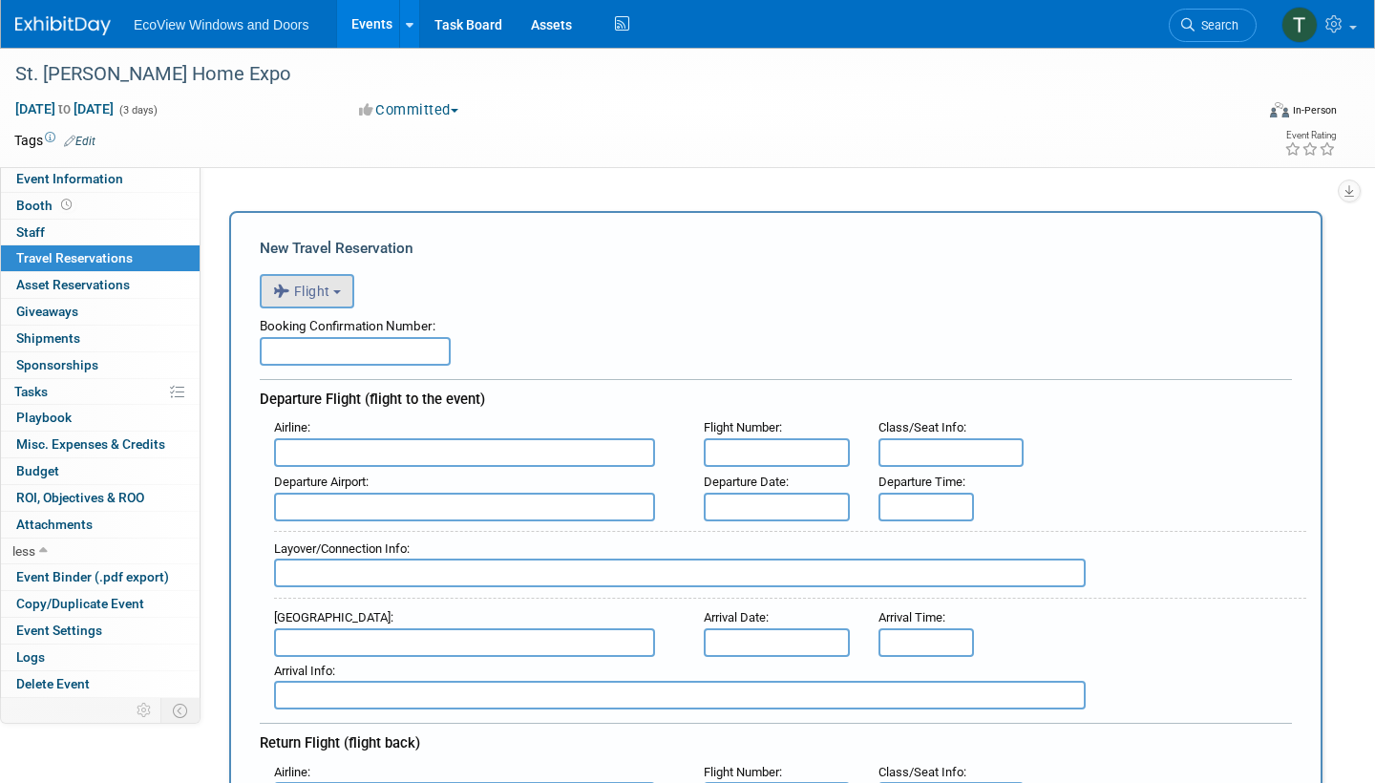
click at [345, 290] on button "Flight" at bounding box center [307, 291] width 95 height 34
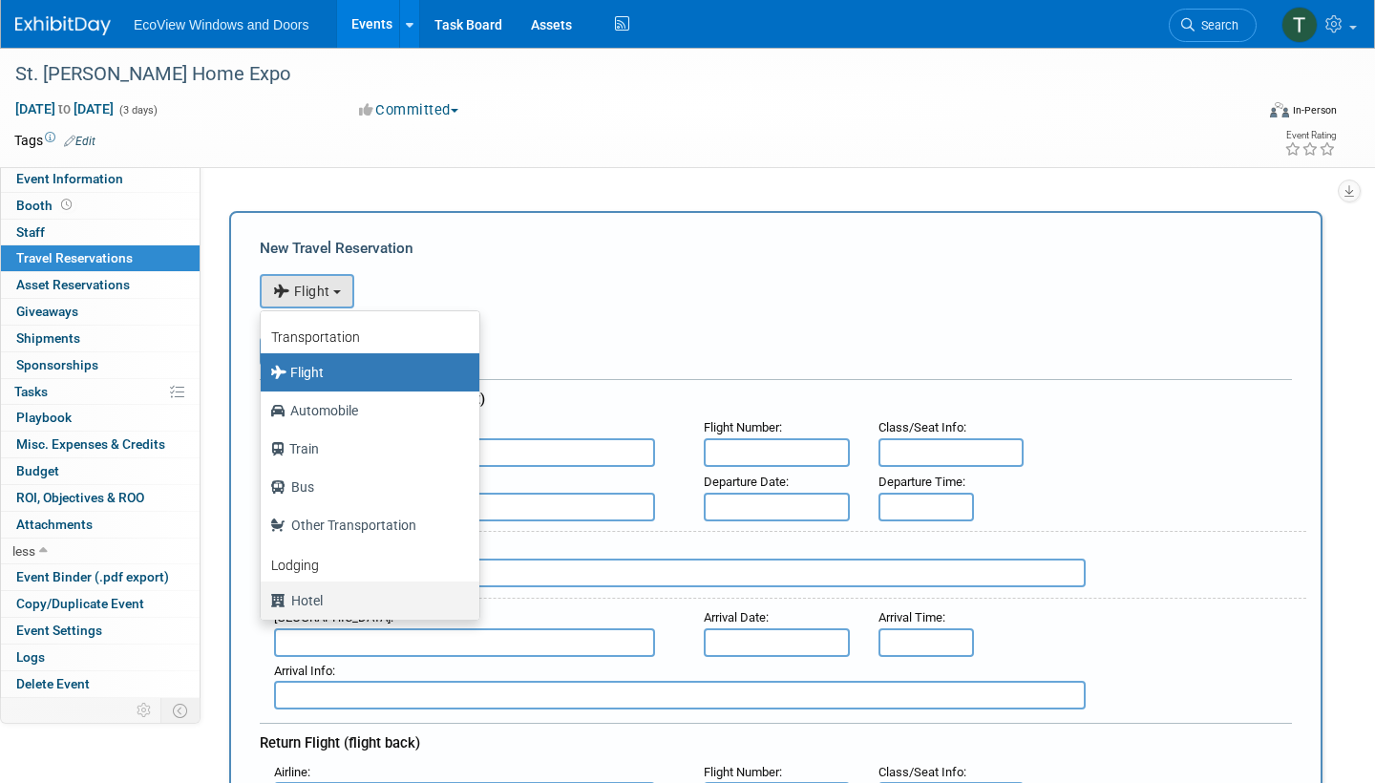
click at [301, 597] on label "Hotel" at bounding box center [365, 600] width 190 height 31
click at [264, 597] on input "Hotel" at bounding box center [257, 598] width 12 height 12
select select "6"
